Goal: Navigation & Orientation: Find specific page/section

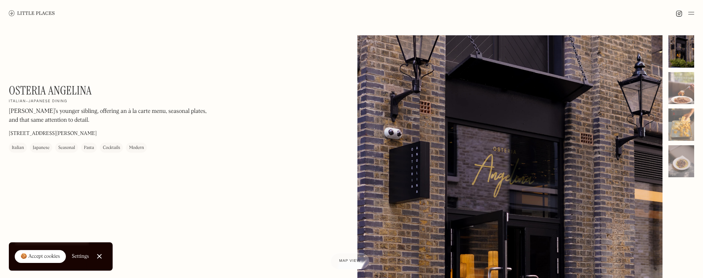
click at [32, 10] on img at bounding box center [32, 13] width 46 height 6
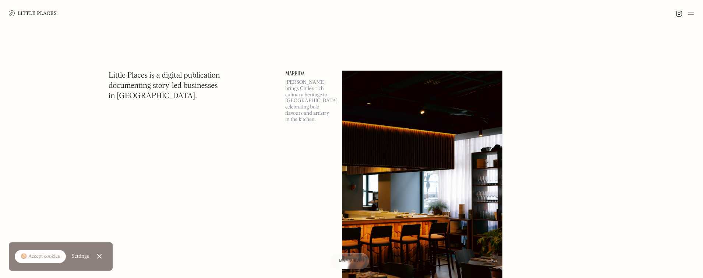
click at [40, 12] on img at bounding box center [33, 13] width 48 height 6
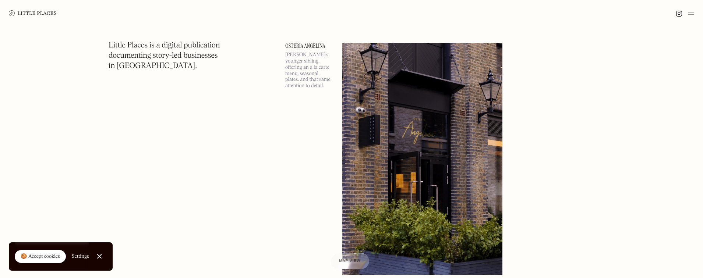
scroll to position [2989, 0]
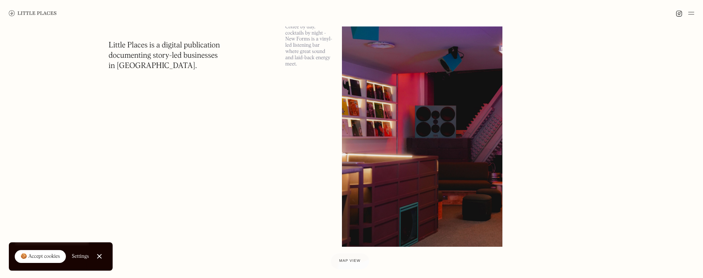
click at [99, 256] on div at bounding box center [99, 256] width 5 height 5
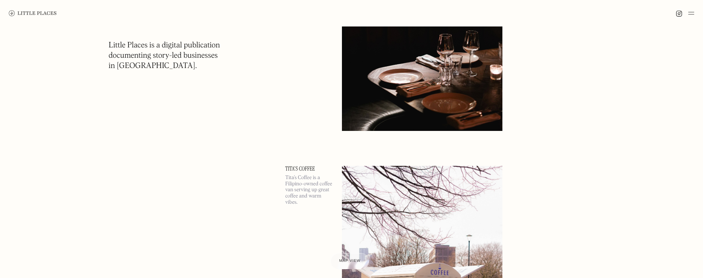
scroll to position [5514, 0]
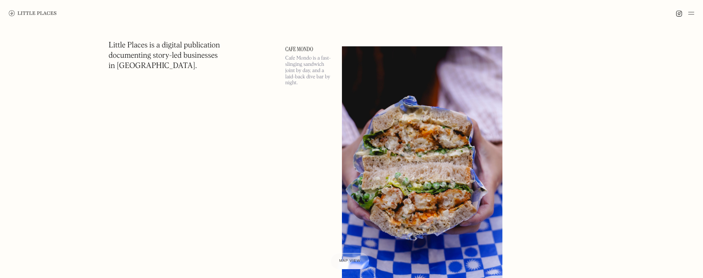
scroll to position [6469, 0]
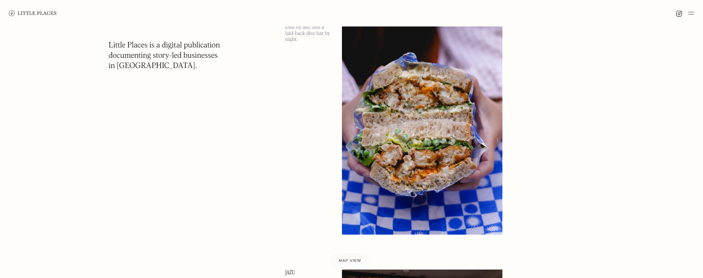
click at [349, 259] on span "Map view" at bounding box center [350, 261] width 22 height 4
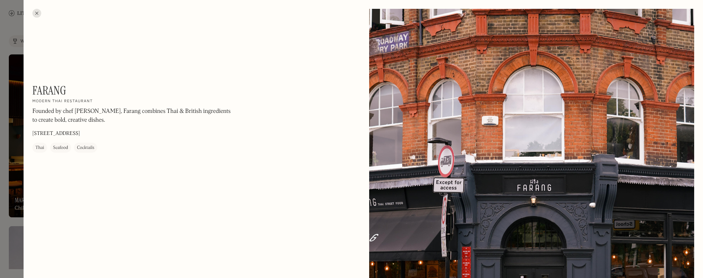
click at [349, 259] on div at bounding box center [351, 139] width 703 height 278
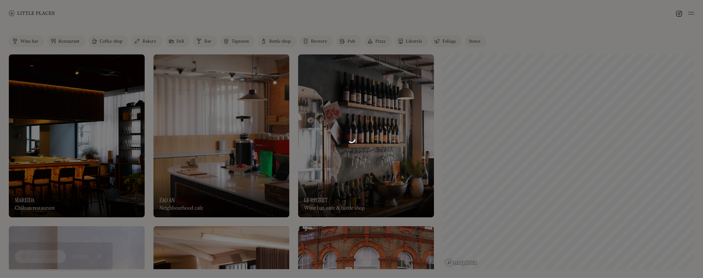
click at [349, 259] on div at bounding box center [351, 139] width 703 height 278
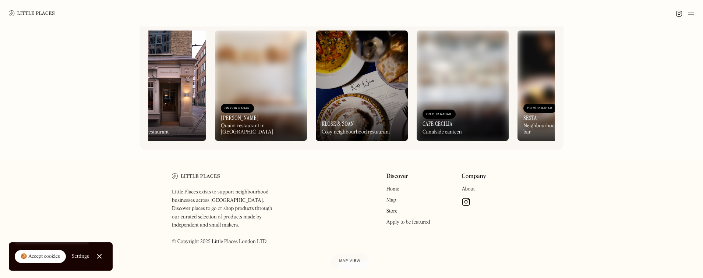
scroll to position [0, 593]
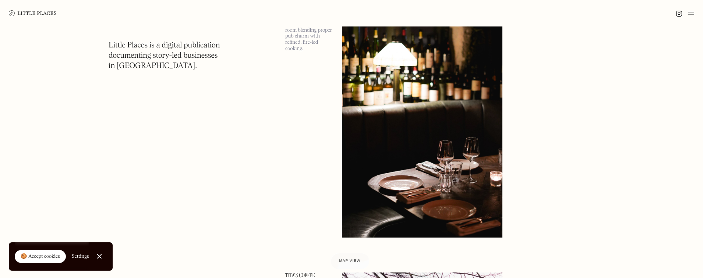
scroll to position [5415, 0]
